Goal: Information Seeking & Learning: Learn about a topic

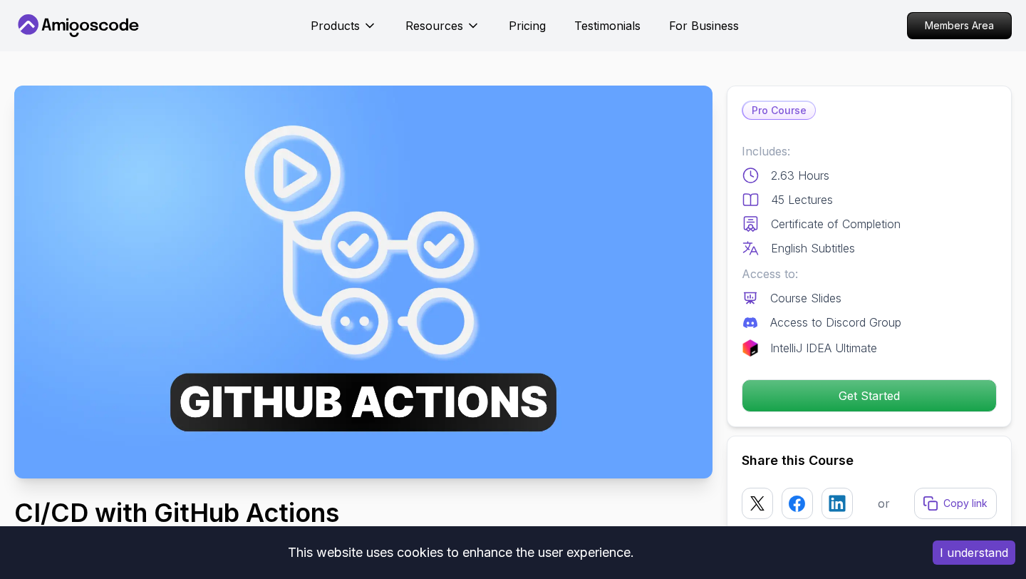
click at [334, 302] on img at bounding box center [363, 282] width 699 height 393
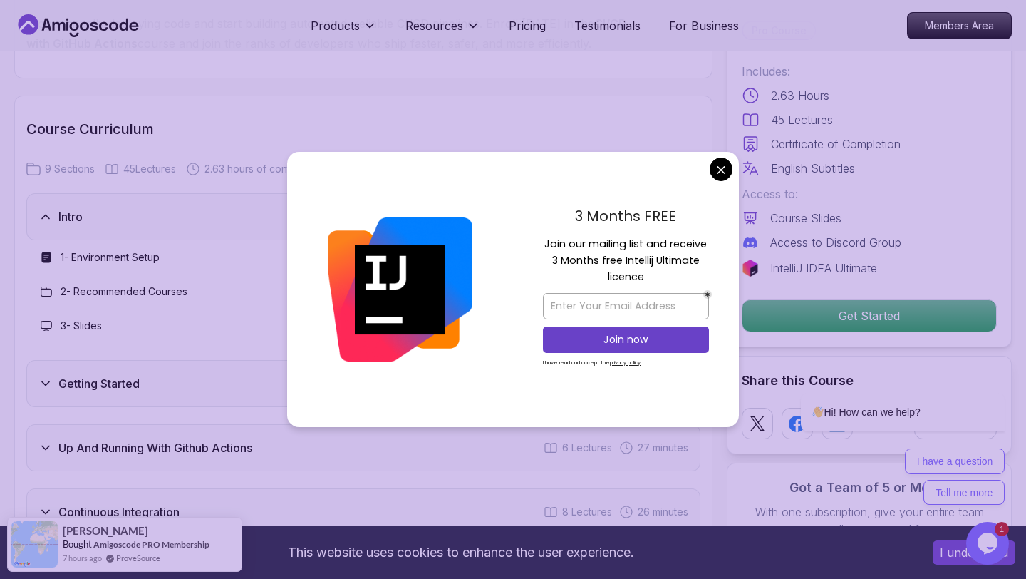
scroll to position [2334, 0]
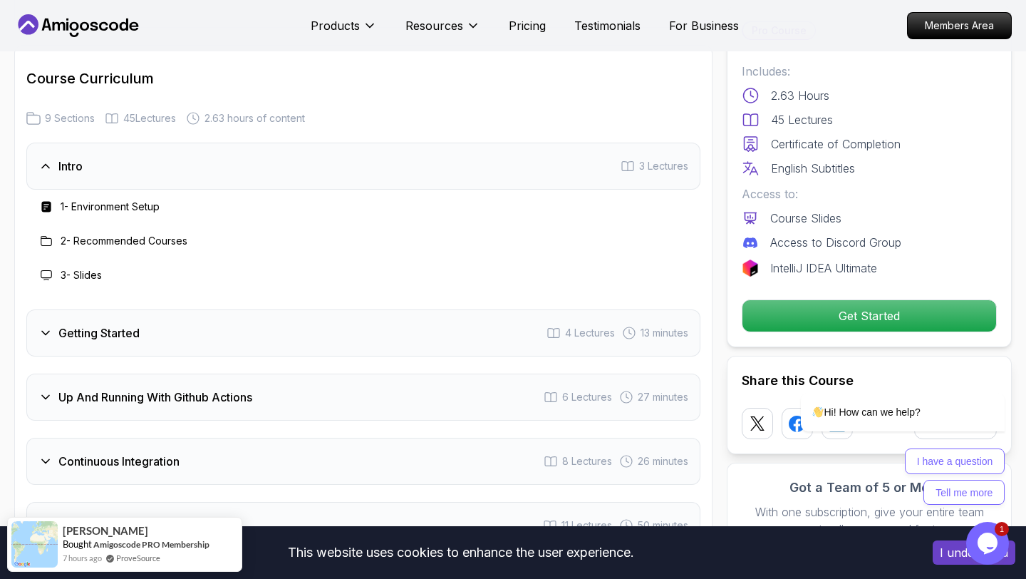
click at [848, 322] on div "Hi! How can we help? I have a question Tell me more" at bounding box center [884, 386] width 257 height 251
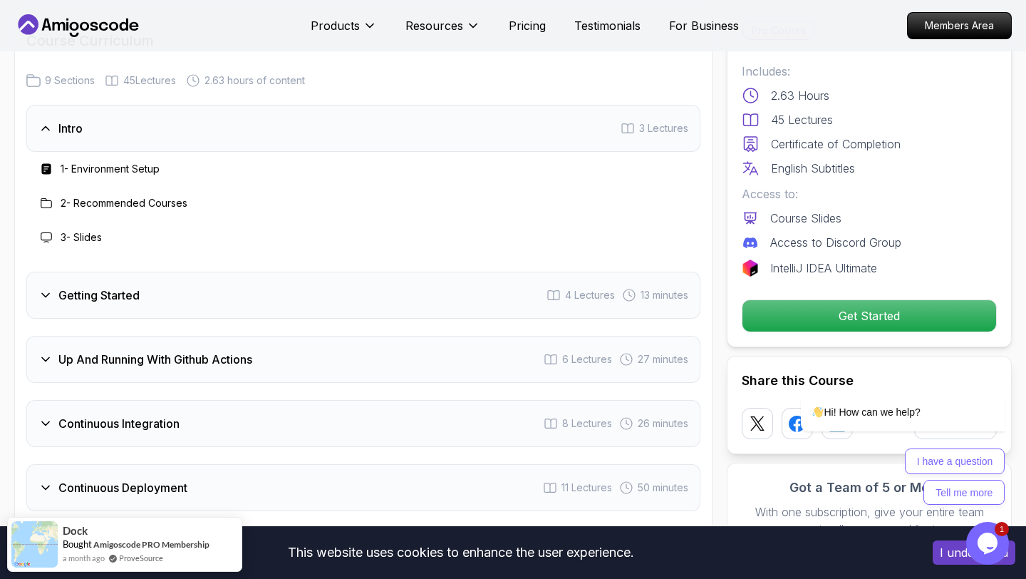
scroll to position [2377, 0]
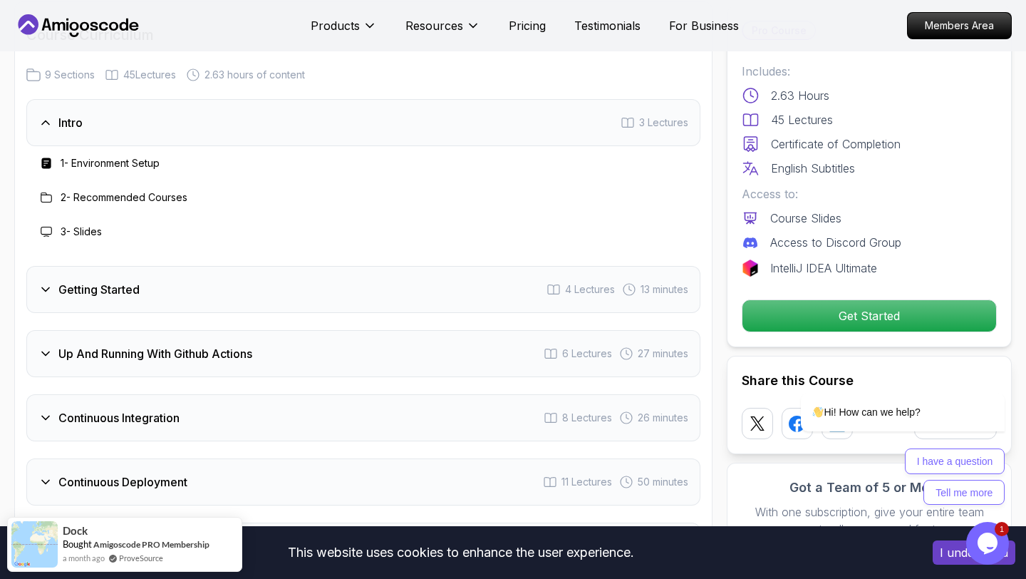
click at [83, 163] on h3 "1 - Environment Setup" at bounding box center [110, 163] width 99 height 14
click at [85, 205] on div "2 - Recommended Courses" at bounding box center [113, 197] width 150 height 17
click at [103, 197] on h3 "2 - Recommended Courses" at bounding box center [124, 197] width 127 height 14
click at [103, 282] on h3 "Getting Started" at bounding box center [98, 289] width 81 height 17
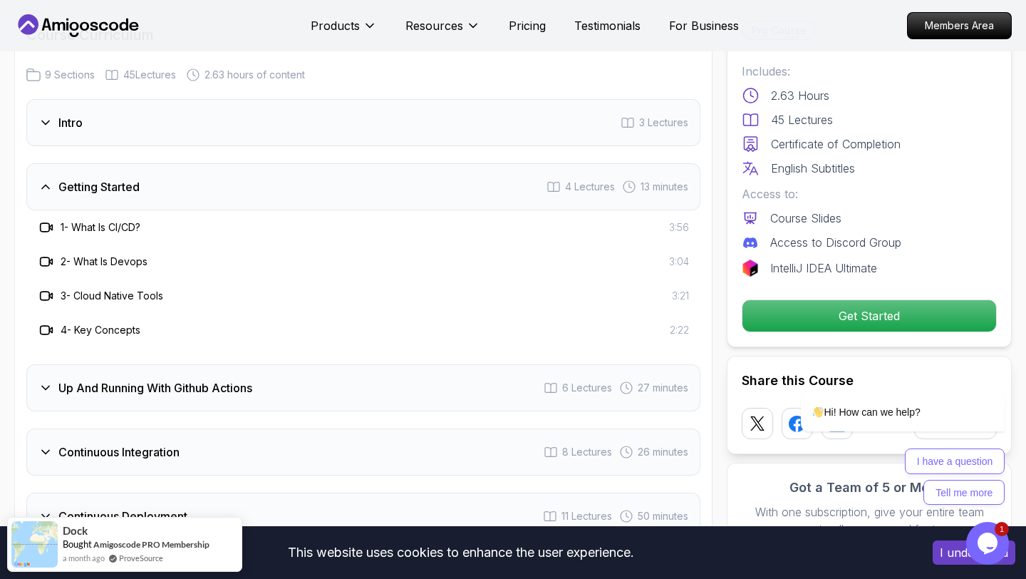
click at [103, 225] on h3 "1 - What Is CI/CD?" at bounding box center [101, 227] width 80 height 14
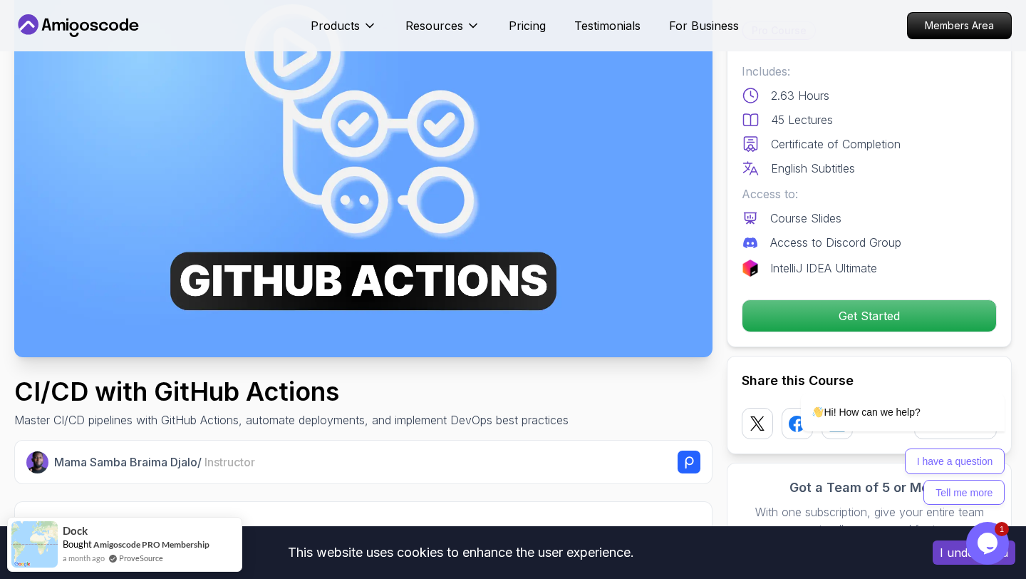
scroll to position [0, 0]
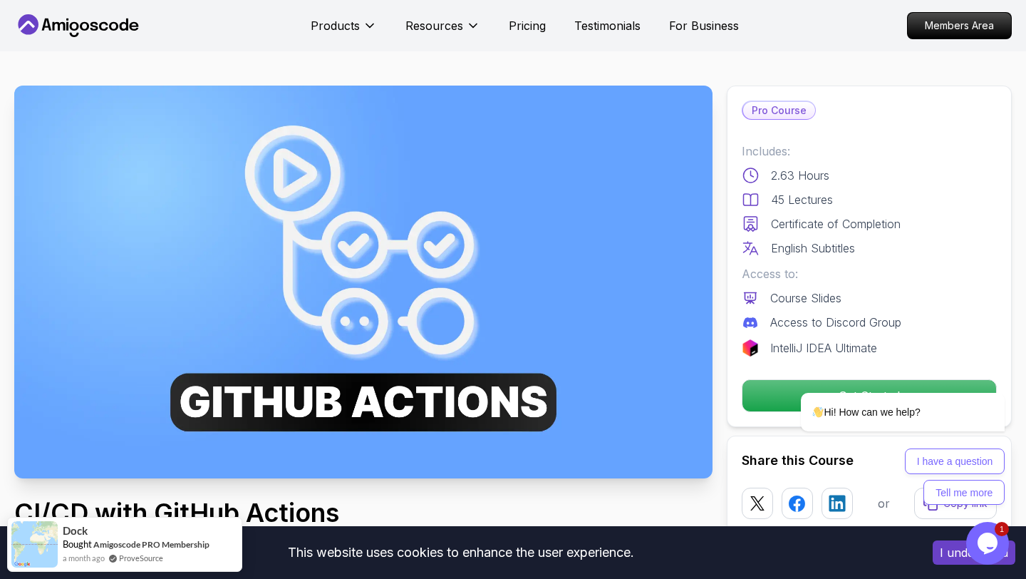
click at [306, 299] on img at bounding box center [363, 282] width 699 height 393
click at [766, 390] on div "Hi! How can we help? I have a question Tell me more" at bounding box center [885, 432] width 242 height 148
click at [766, 389] on div "Hi! How can we help? I have a question Tell me more" at bounding box center [885, 432] width 242 height 148
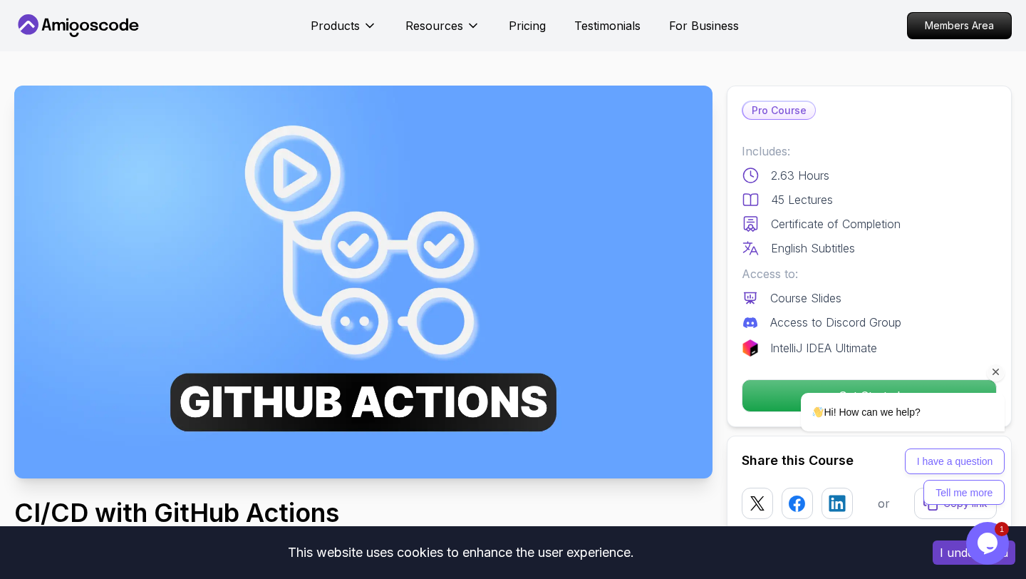
click at [766, 389] on div "Hi! How can we help? I have a question Tell me more" at bounding box center [885, 432] width 242 height 148
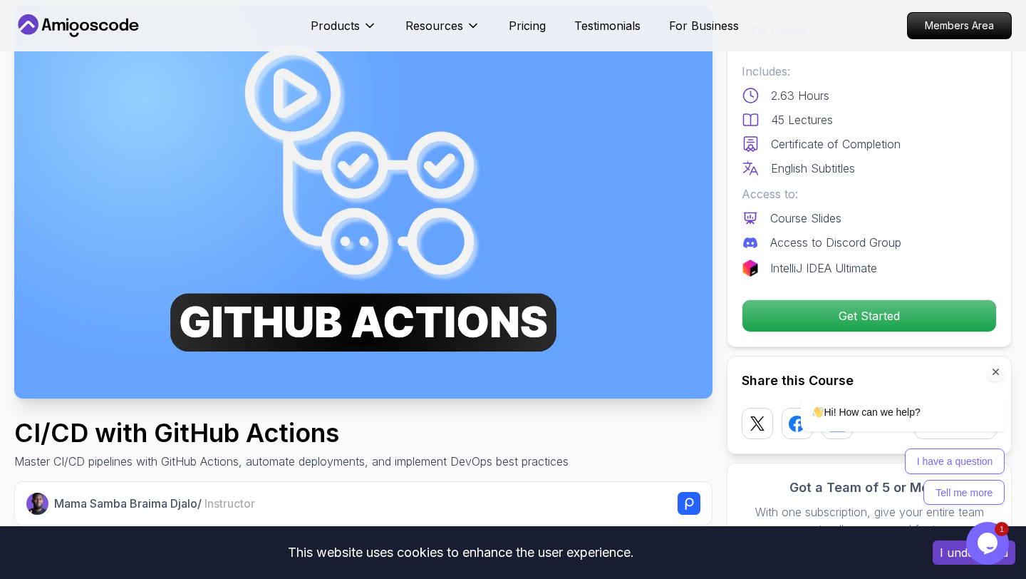
scroll to position [81, 0]
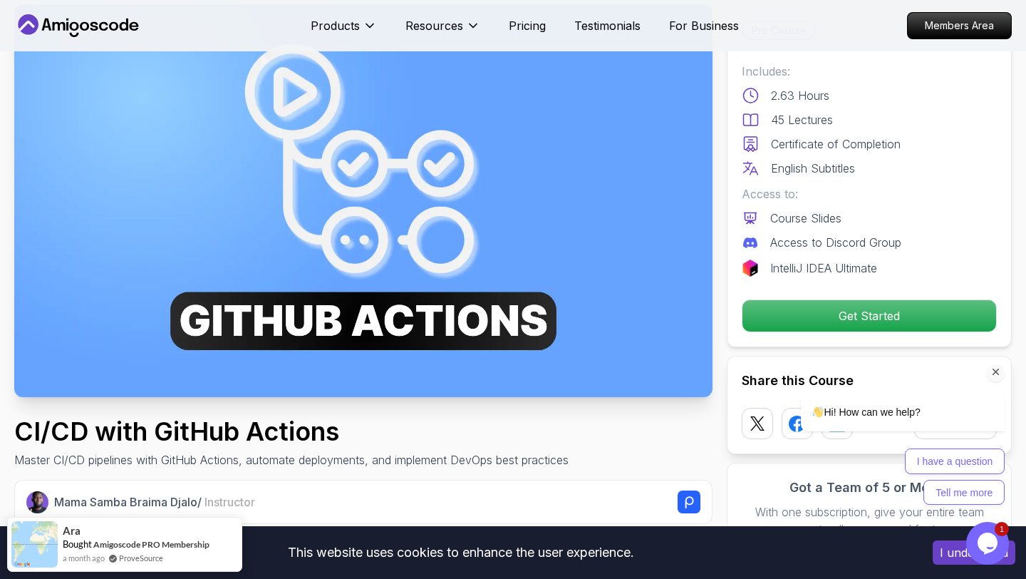
drag, startPoint x: 885, startPoint y: 313, endPoint x: 1585, endPoint y: 520, distance: 729.9
click at [885, 313] on div "Hi! How can we help? I have a question Tell me more" at bounding box center [884, 386] width 257 height 251
